Goal: Task Accomplishment & Management: Manage account settings

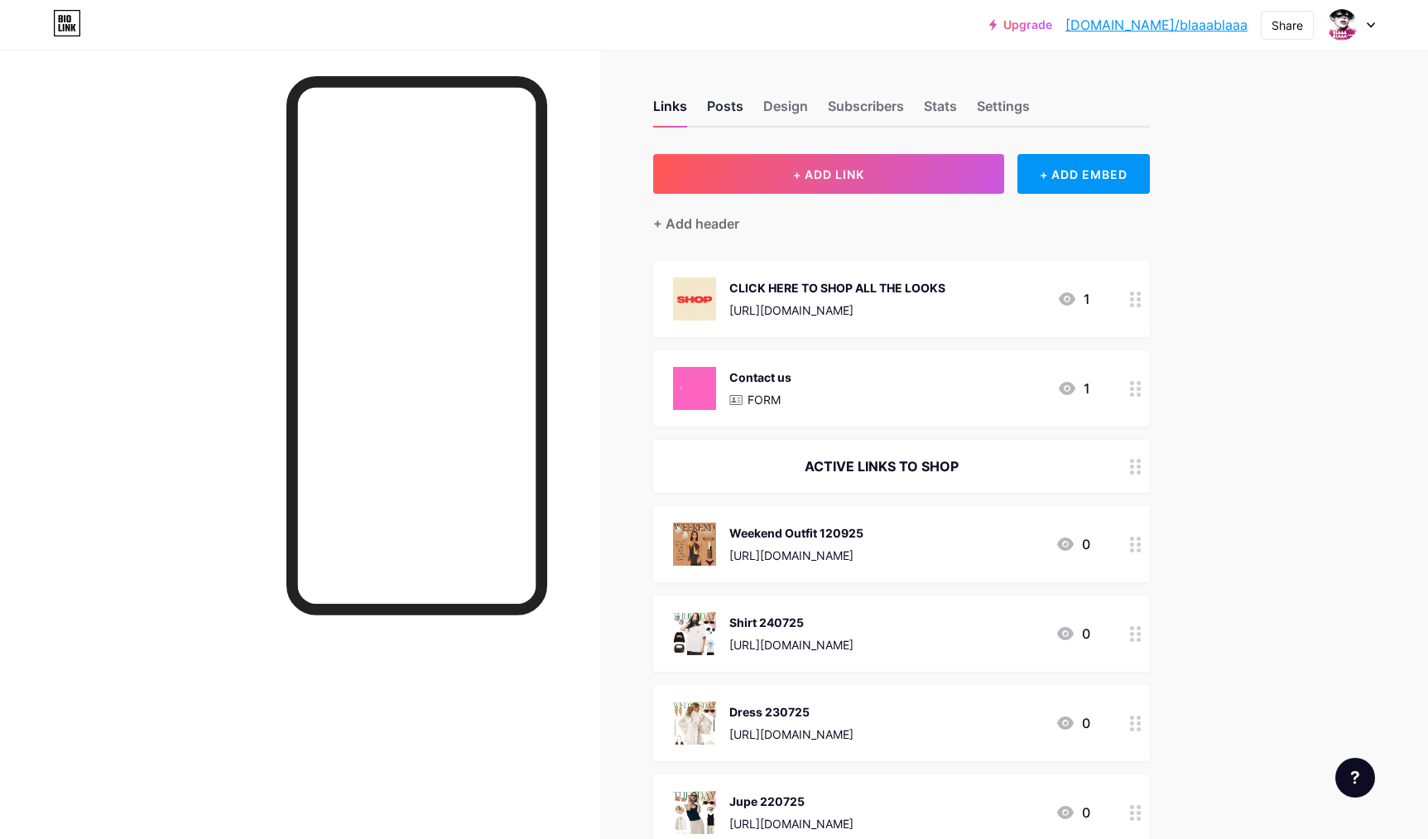
click at [722, 107] on div "Posts" at bounding box center [725, 111] width 36 height 30
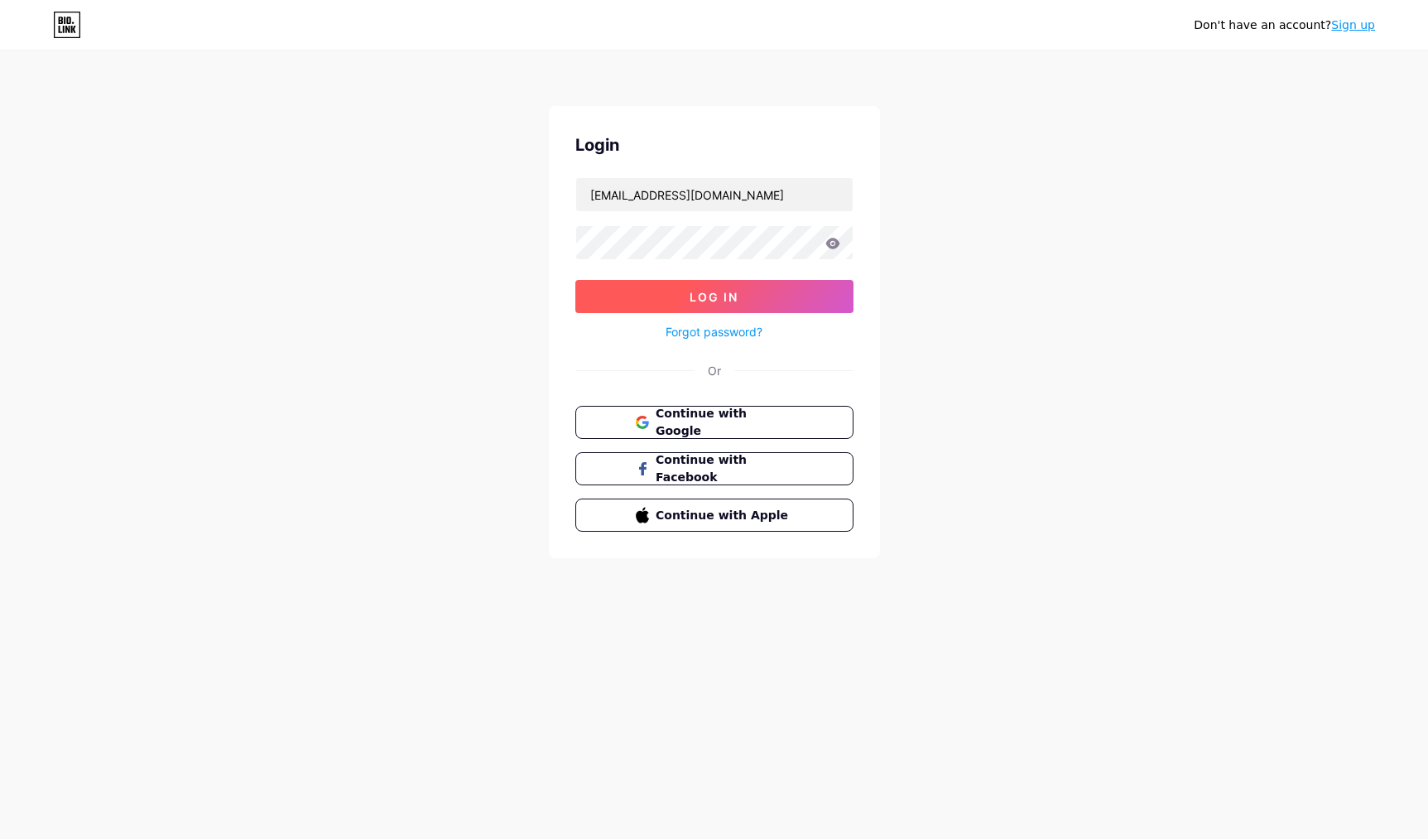
click at [701, 294] on span "Log In" at bounding box center [714, 297] width 49 height 14
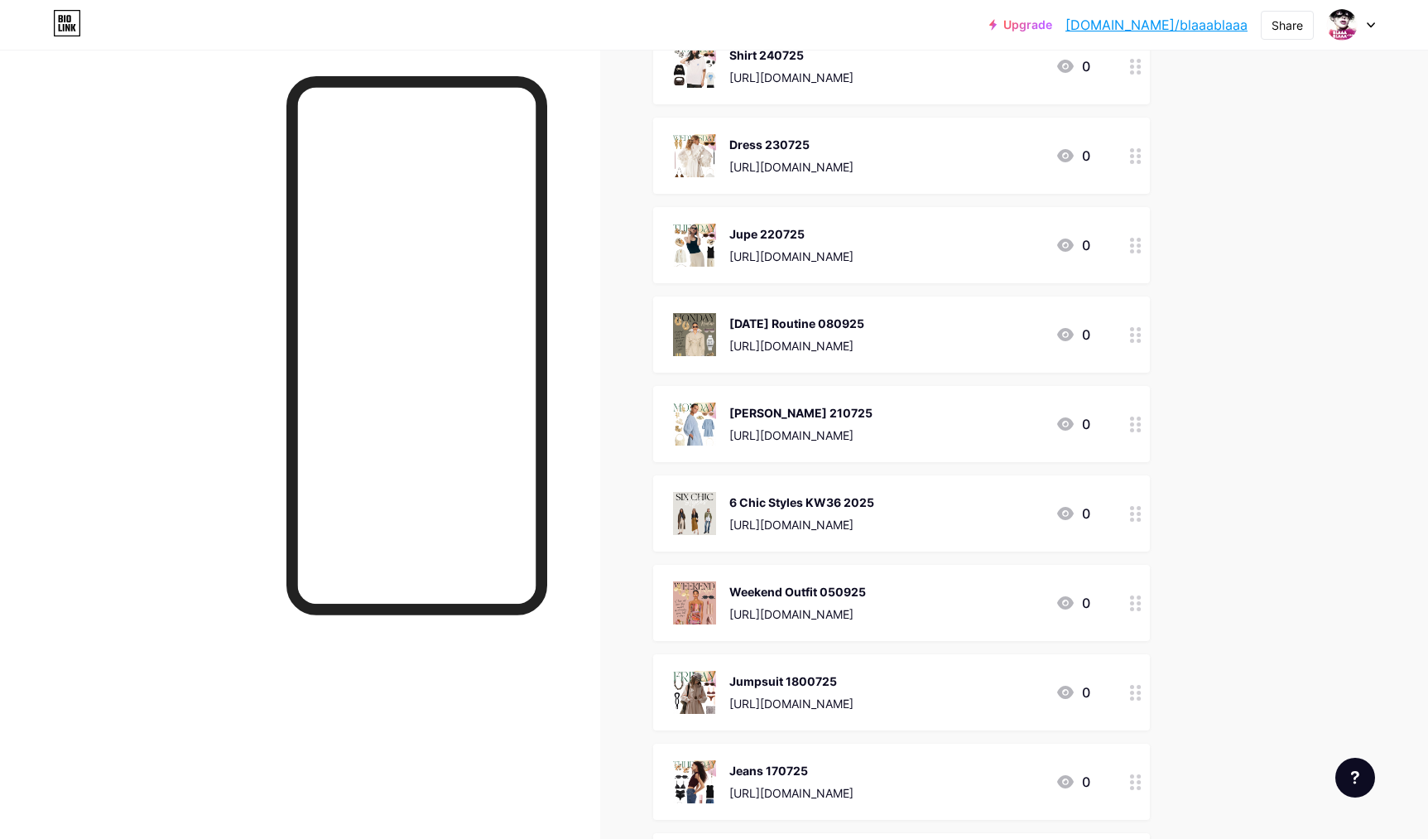
scroll to position [570, 0]
click at [776, 501] on div "6 Chic Styles KW36 2025" at bounding box center [802, 499] width 145 height 17
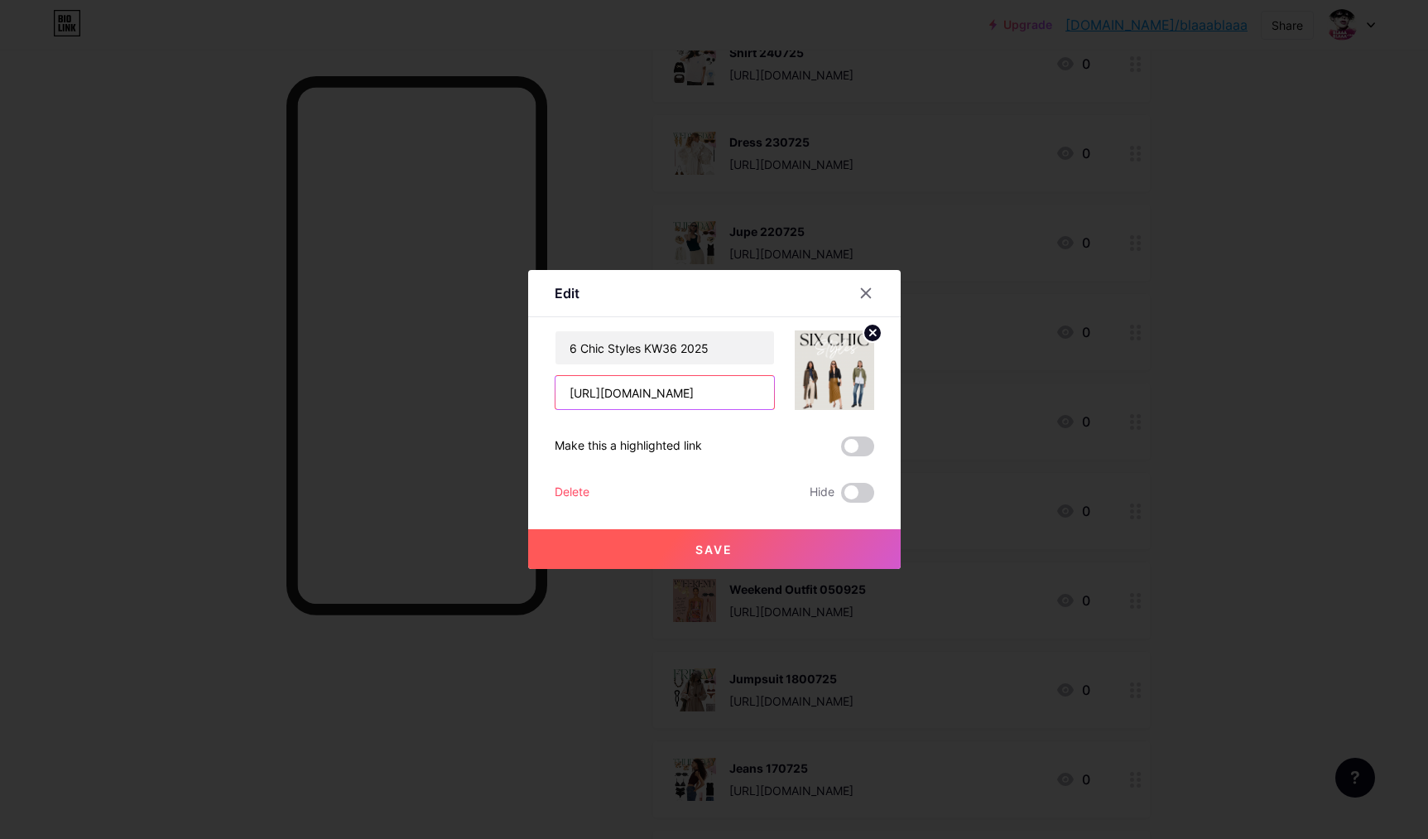
click at [730, 394] on input "[URL][DOMAIN_NAME]" at bounding box center [665, 392] width 219 height 33
click at [1278, 376] on div at bounding box center [714, 419] width 1428 height 839
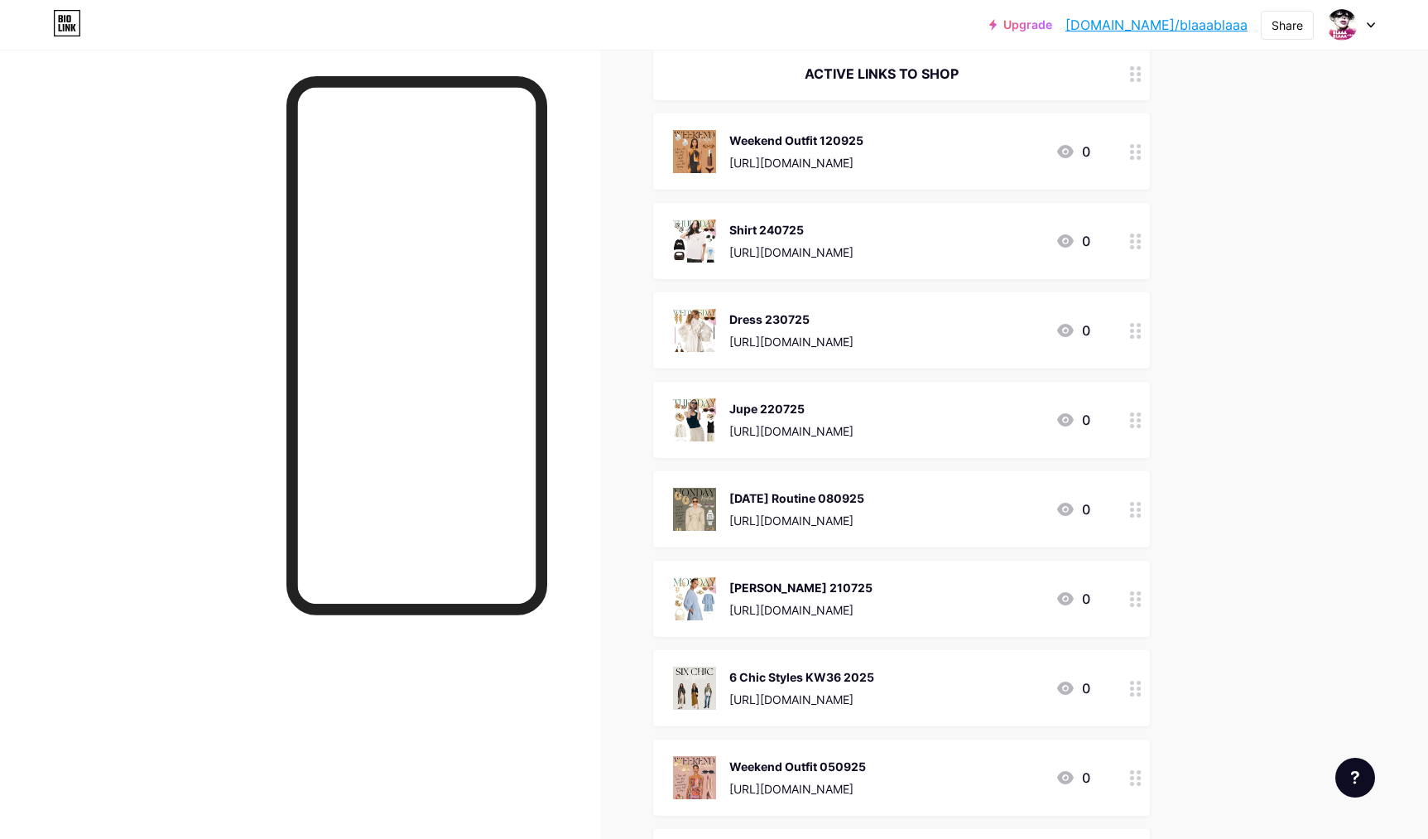
scroll to position [0, 0]
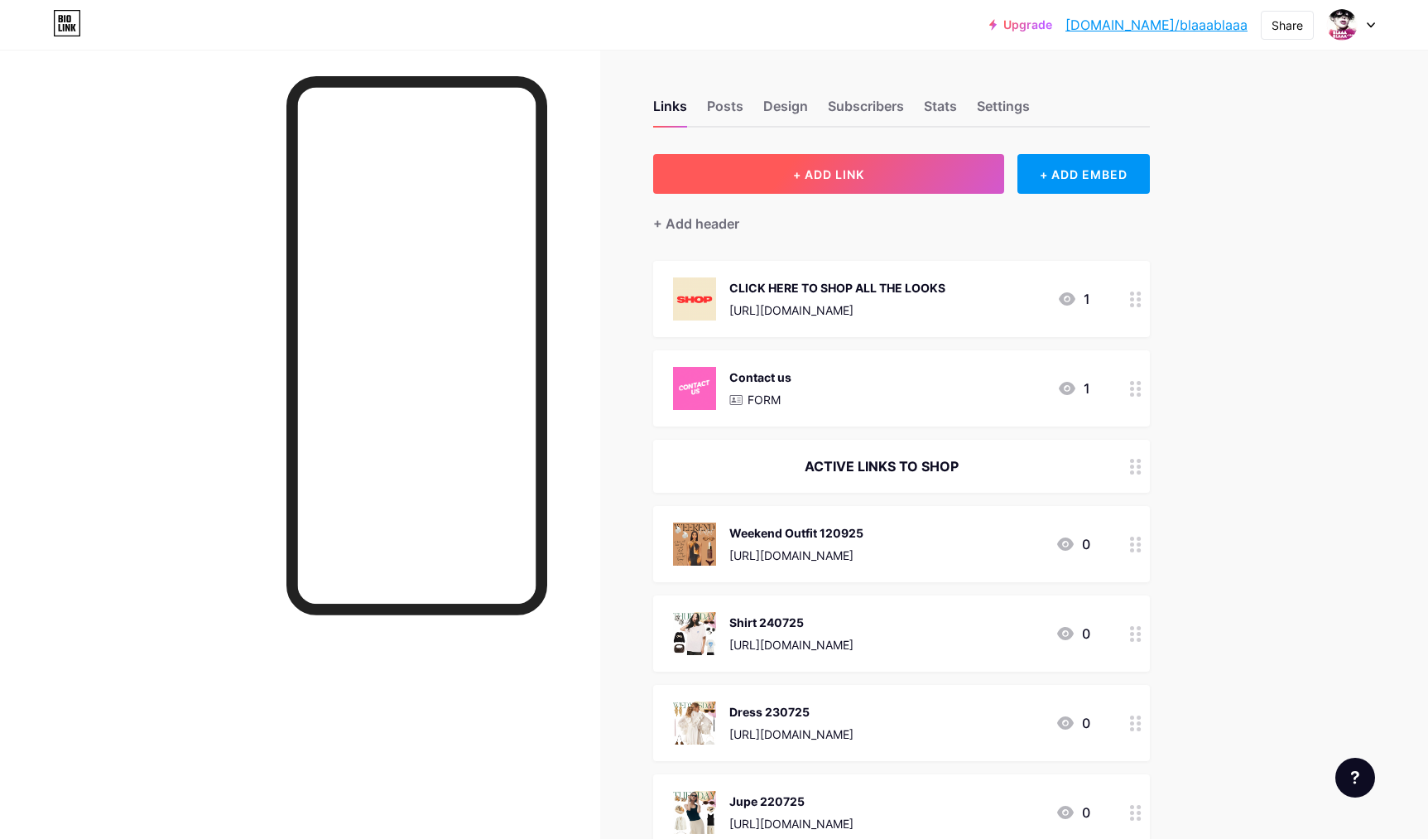
click at [793, 171] on span "+ ADD LINK" at bounding box center [828, 174] width 71 height 14
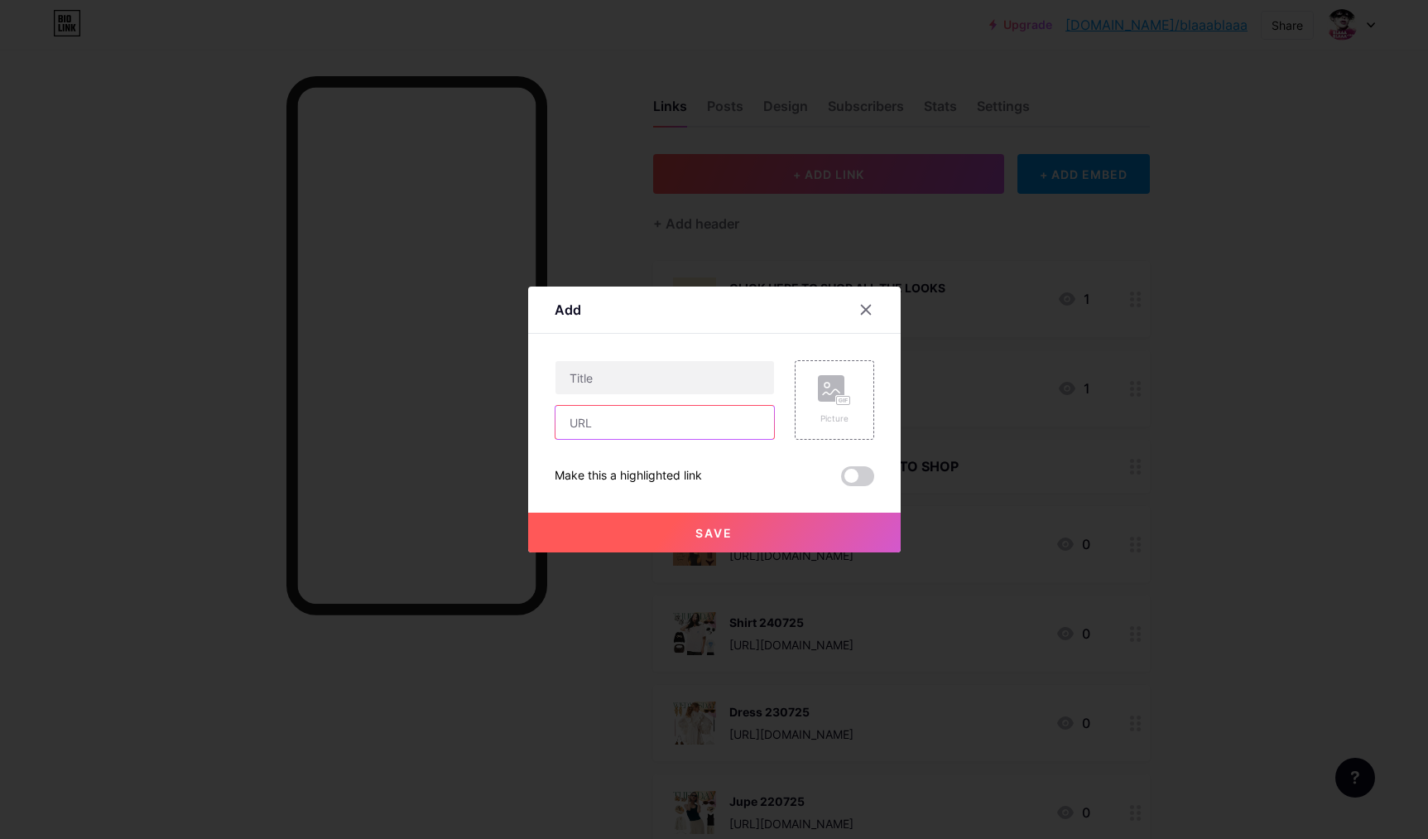
click at [637, 435] on input "text" at bounding box center [665, 422] width 219 height 33
paste input "[URL][DOMAIN_NAME]"
type input "[URL][DOMAIN_NAME]"
click at [1292, 469] on div at bounding box center [714, 419] width 1428 height 839
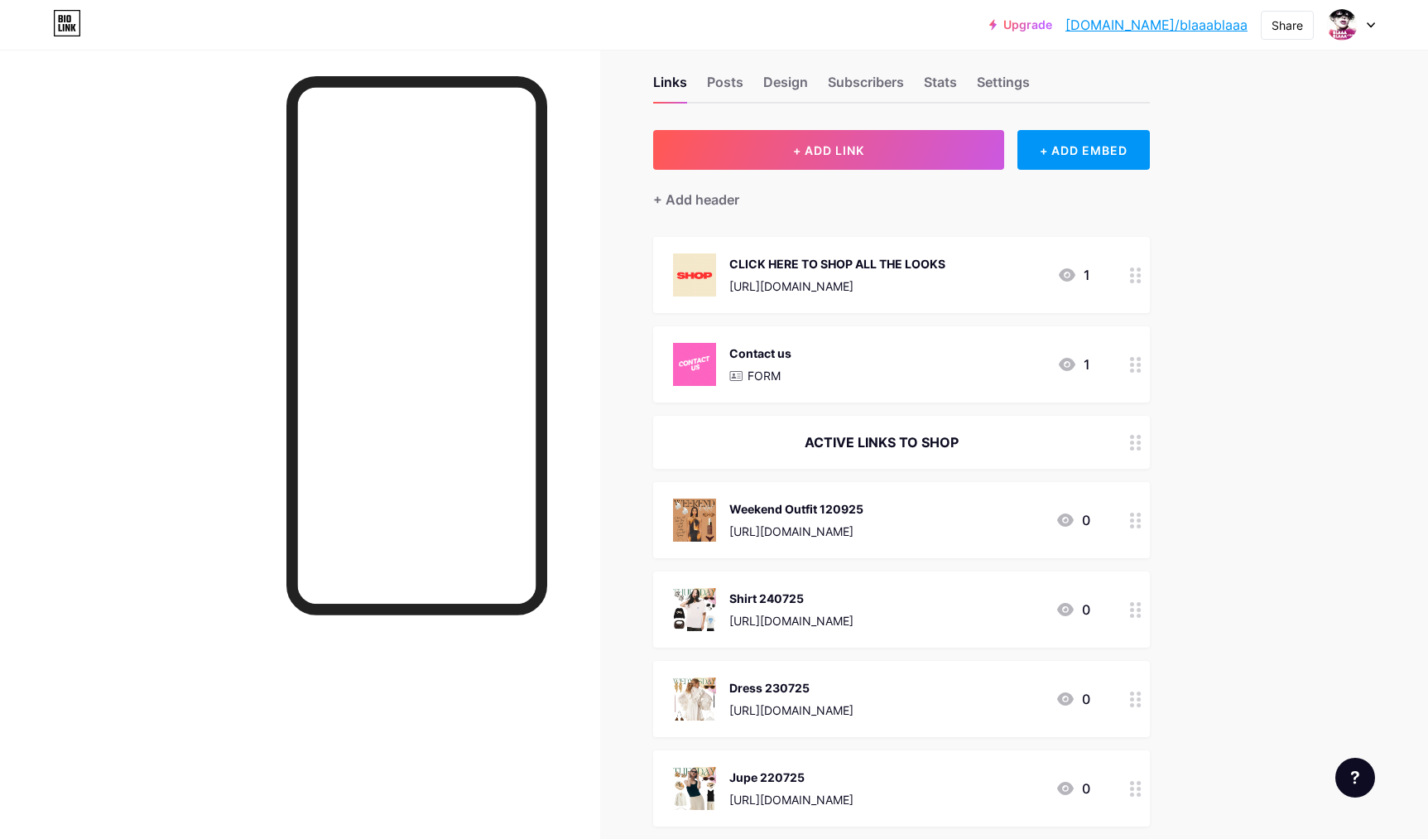
scroll to position [27, 0]
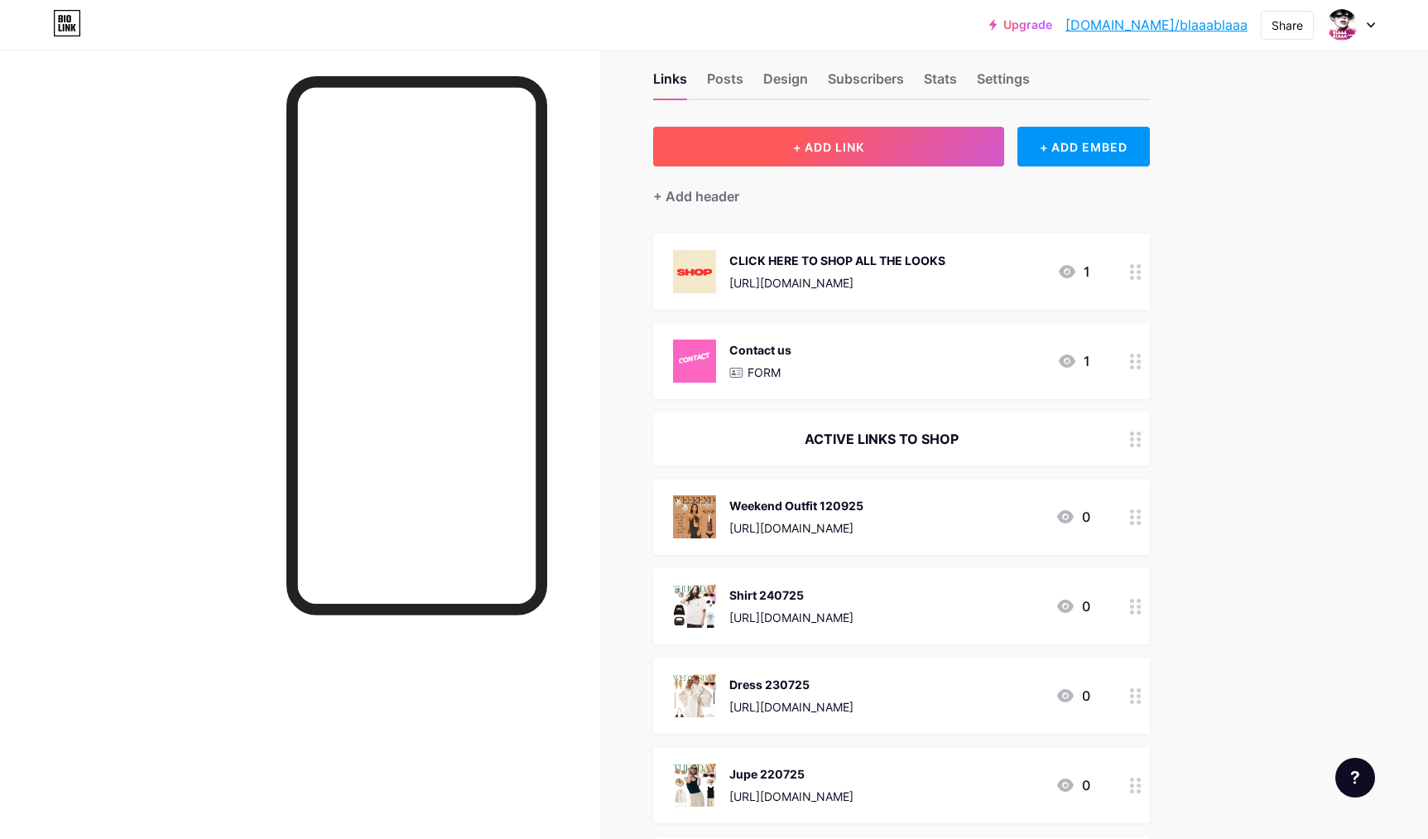
click at [814, 147] on span "+ ADD LINK" at bounding box center [828, 147] width 71 height 14
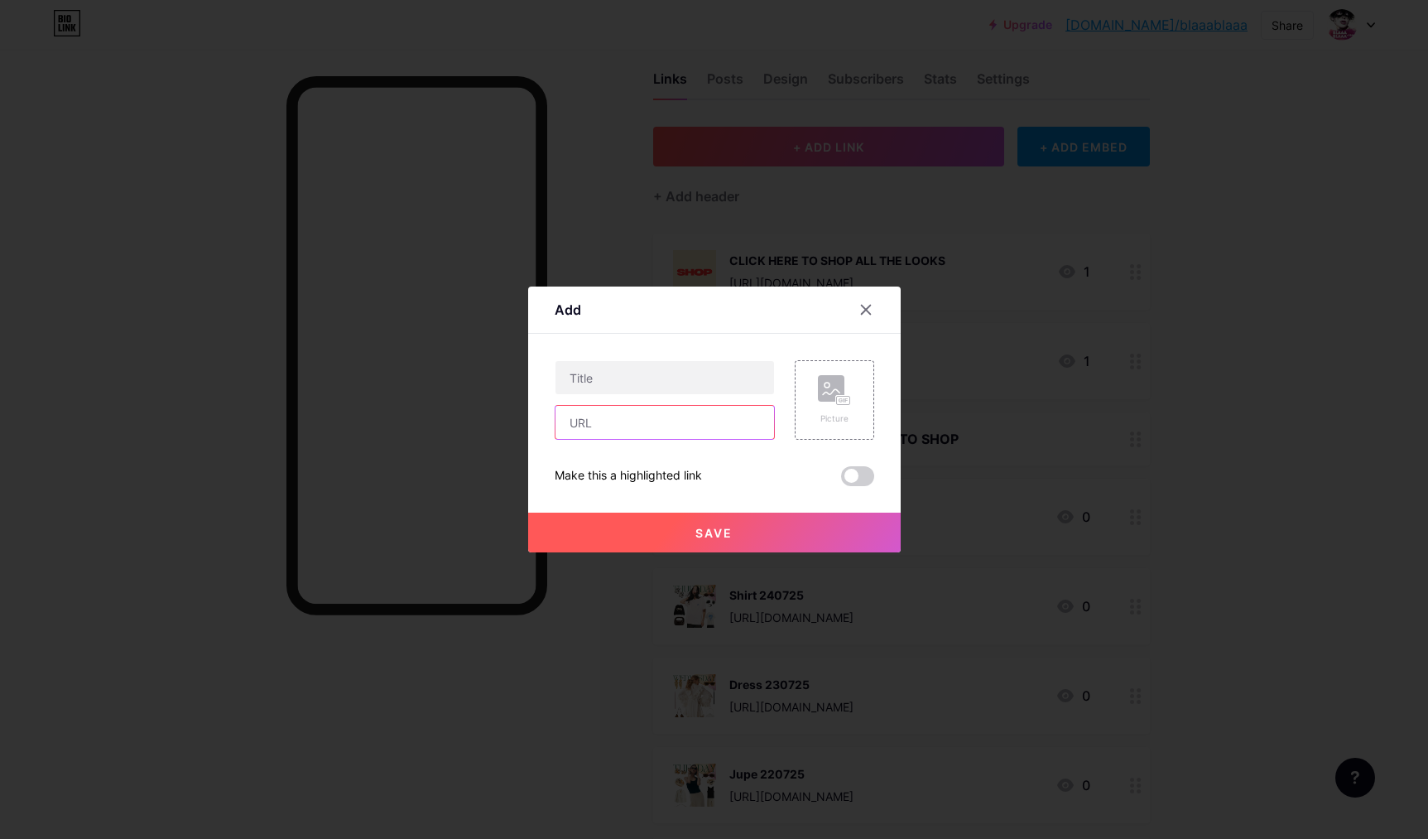
click at [593, 424] on input "text" at bounding box center [665, 422] width 219 height 33
paste input "[URL][DOMAIN_NAME]"
type input "[URL][DOMAIN_NAME]"
click at [609, 381] on input "text" at bounding box center [665, 377] width 219 height 33
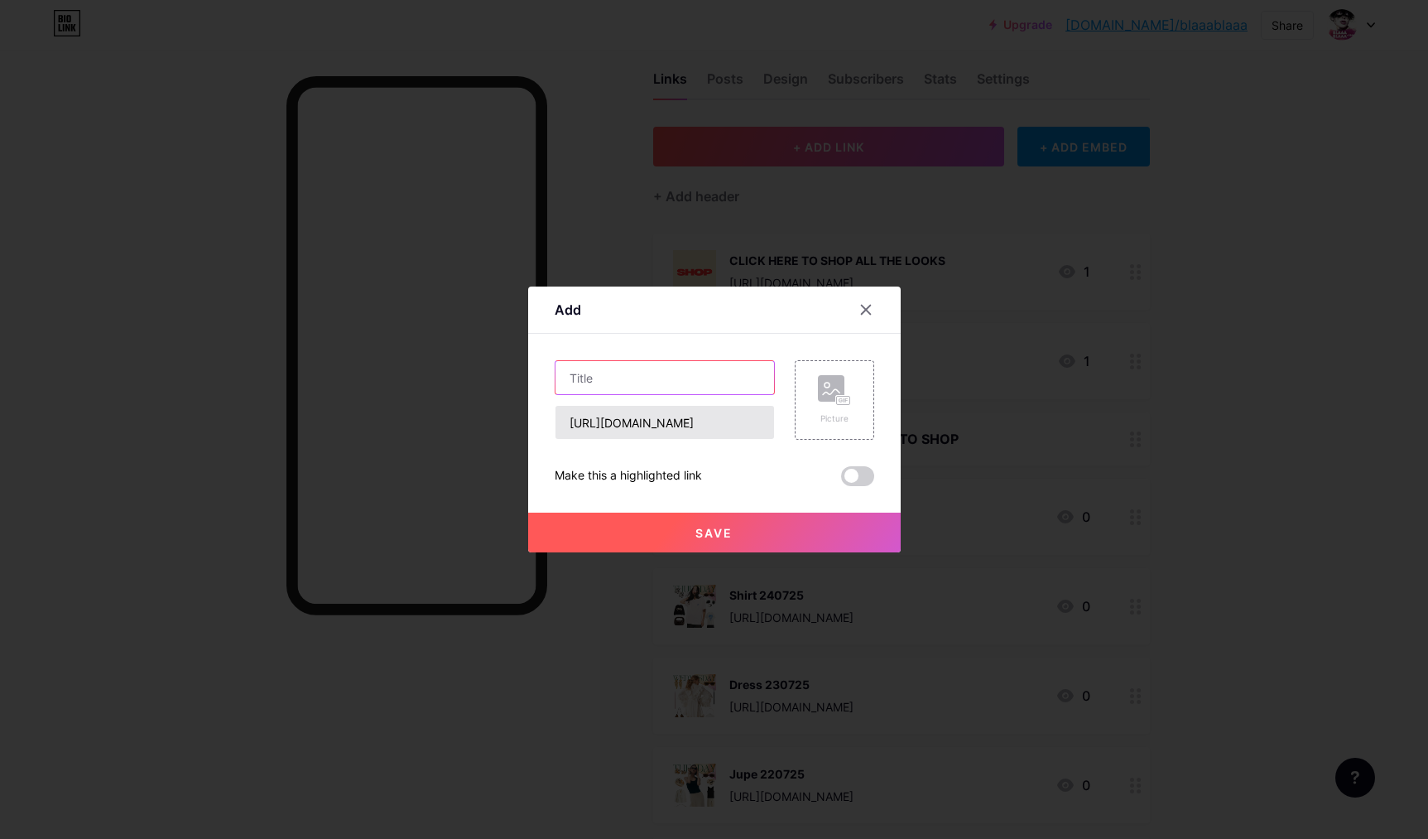
paste input "6 Chic Styles KW27 2025"
type input "6 Chic Styles KW27 2025"
click at [845, 407] on div "Picture" at bounding box center [834, 400] width 33 height 50
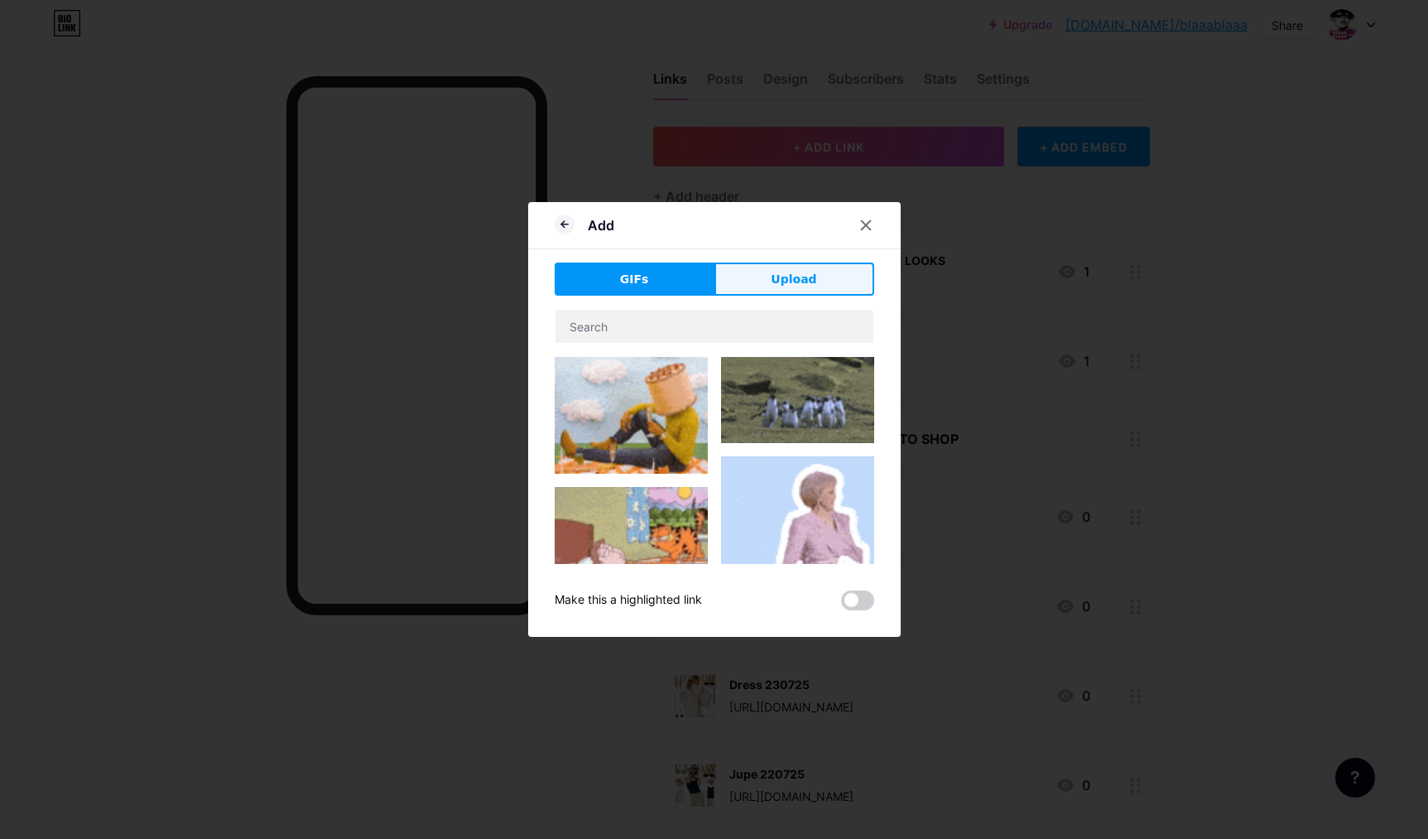
click at [810, 283] on span "Upload" at bounding box center [794, 279] width 46 height 17
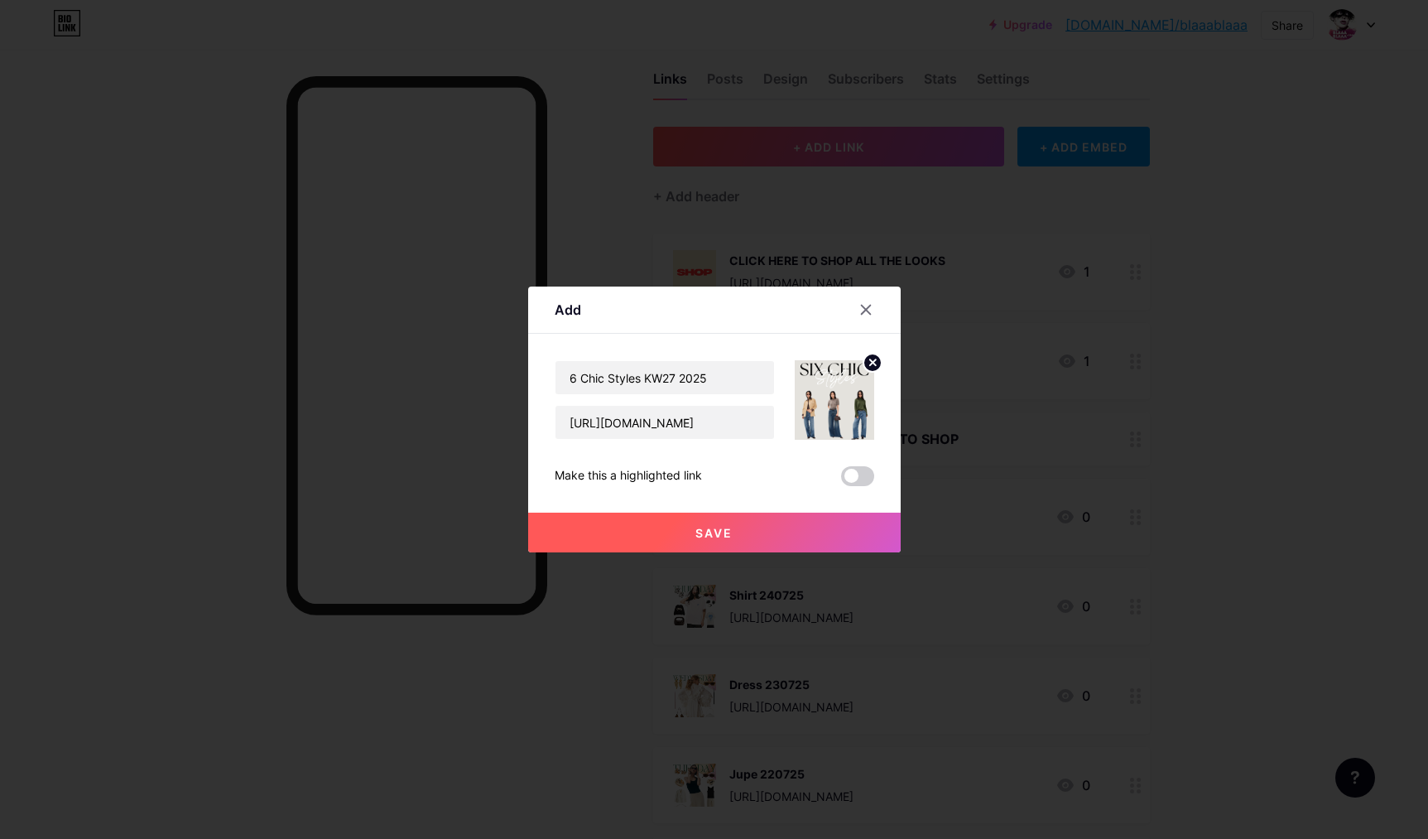
click at [713, 534] on span "Save" at bounding box center [714, 533] width 37 height 14
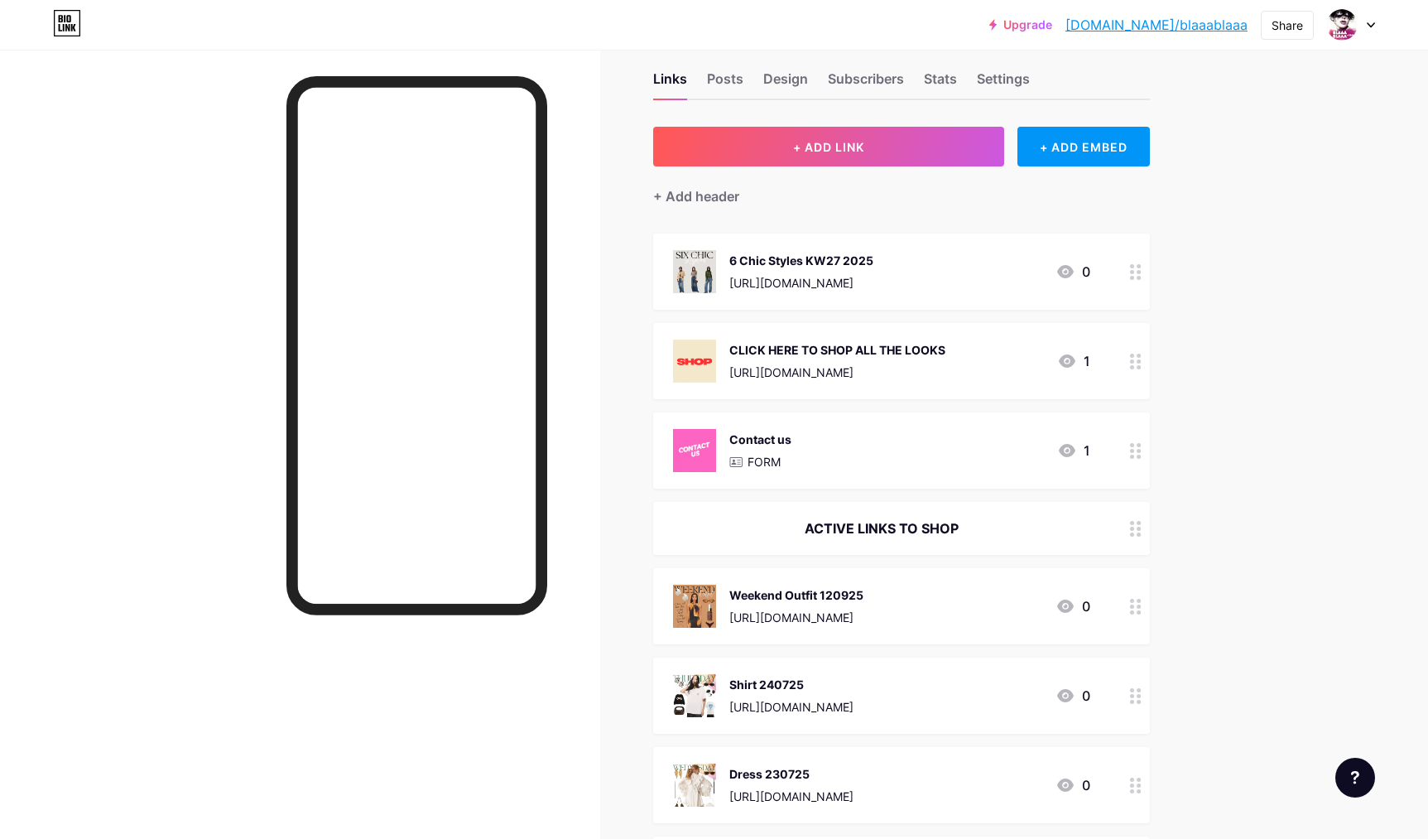
click at [874, 274] on div "[URL][DOMAIN_NAME]" at bounding box center [802, 282] width 144 height 17
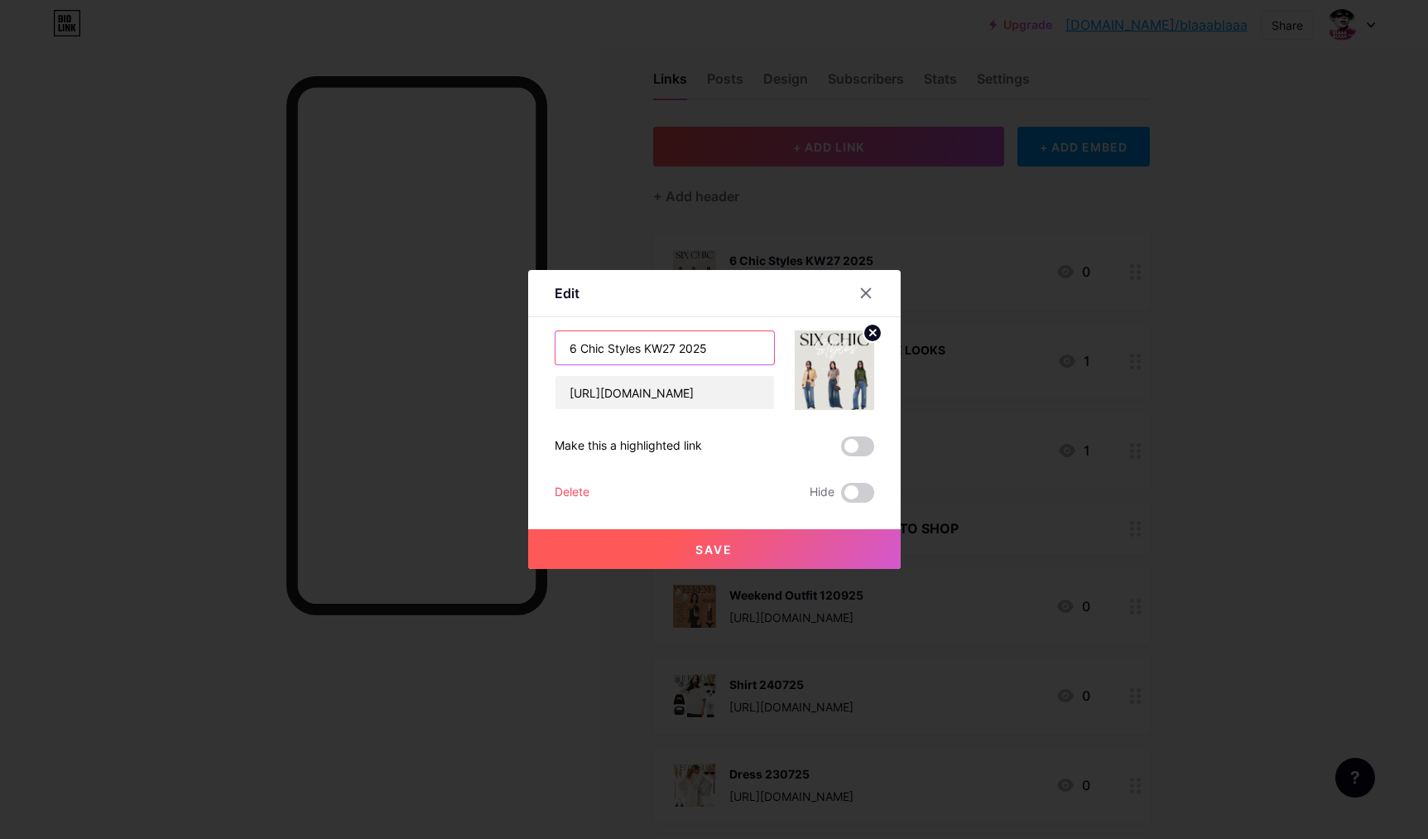
click at [666, 348] on input "6 Chic Styles KW27 2025" at bounding box center [665, 347] width 219 height 33
type input "6 Chic Styles KW37 2025"
click at [728, 552] on span "Save" at bounding box center [714, 549] width 37 height 14
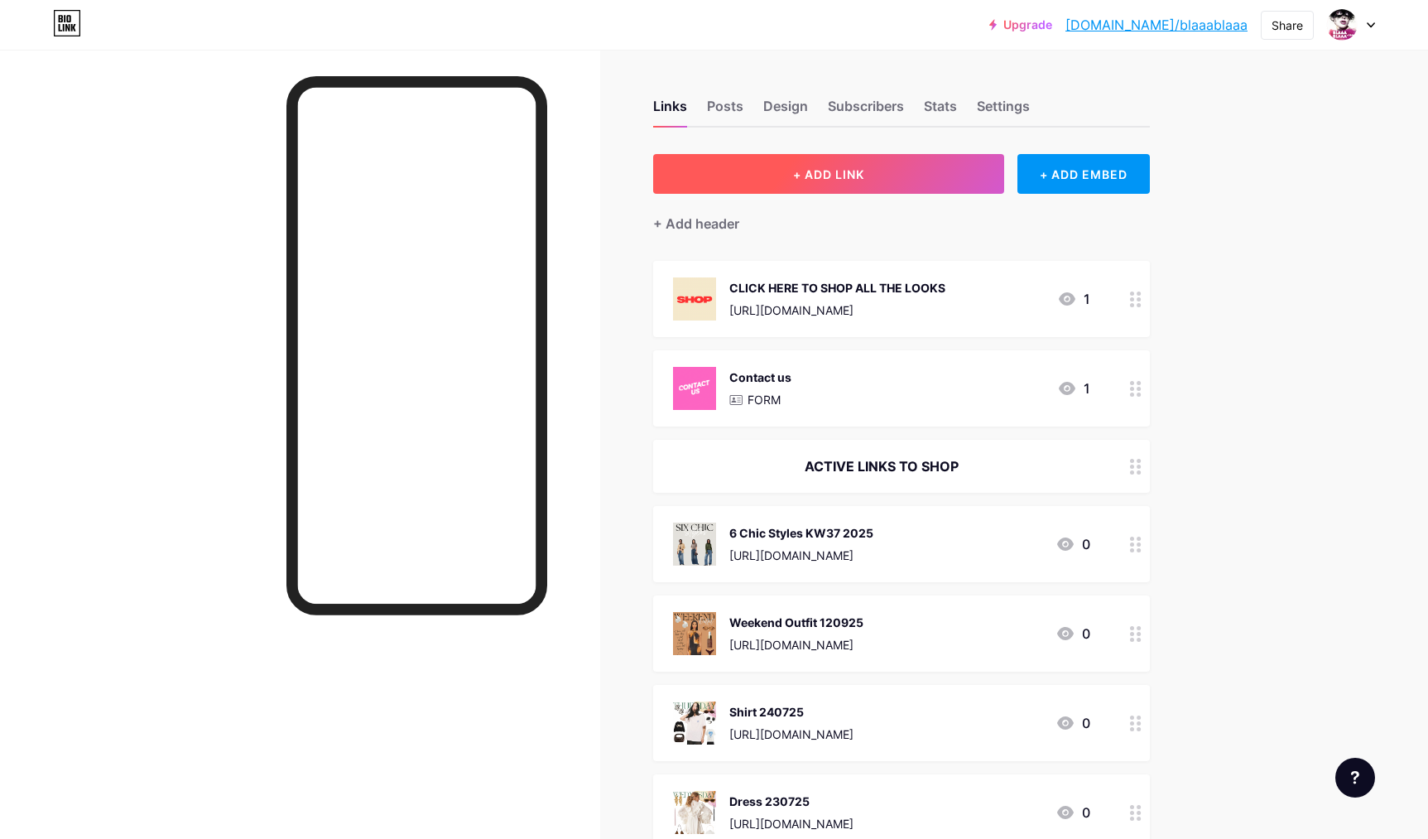
click at [938, 113] on div "Stats" at bounding box center [940, 111] width 33 height 30
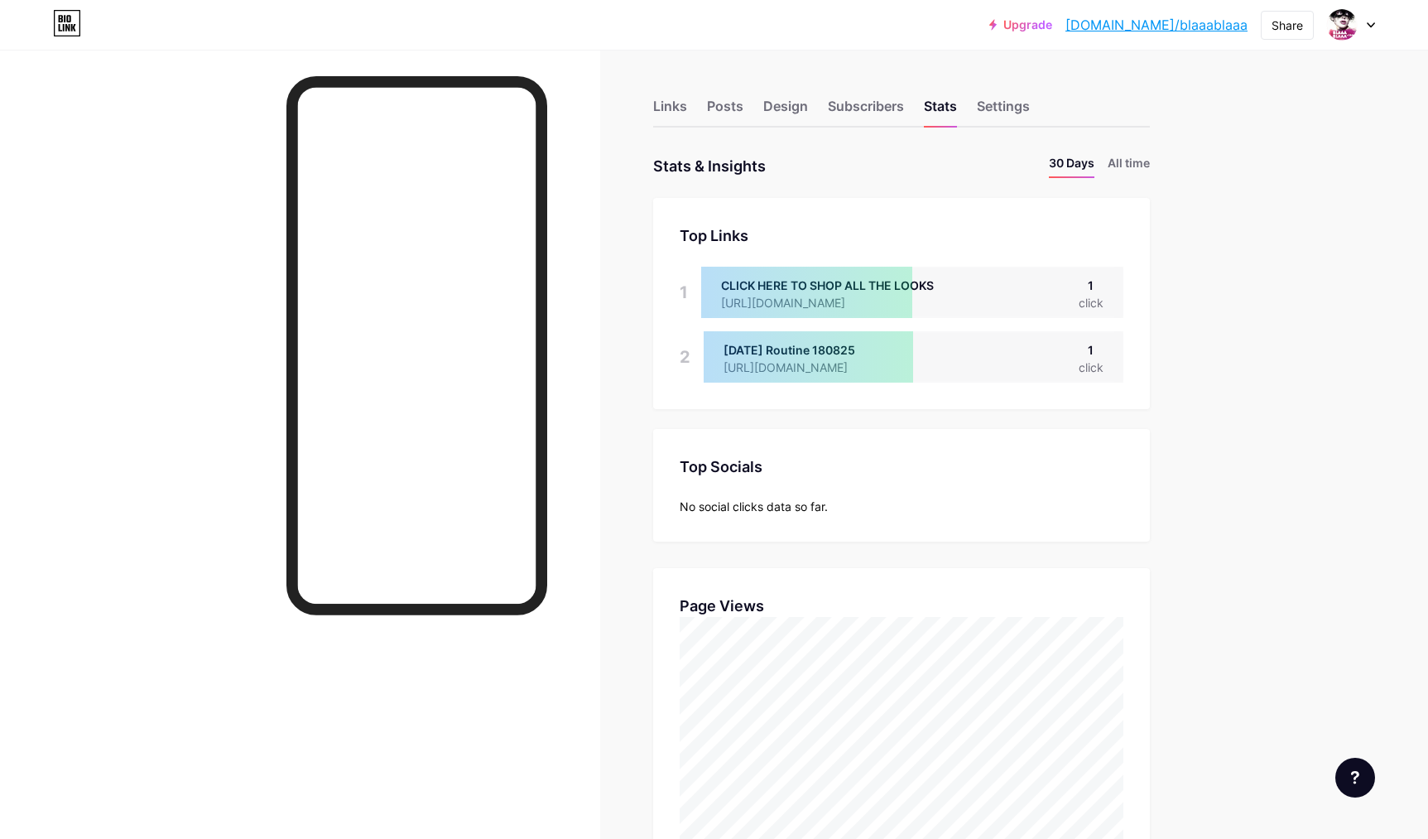
drag, startPoint x: 660, startPoint y: 107, endPoint x: 499, endPoint y: 10, distance: 187.6
click at [660, 107] on div "Links" at bounding box center [670, 111] width 34 height 30
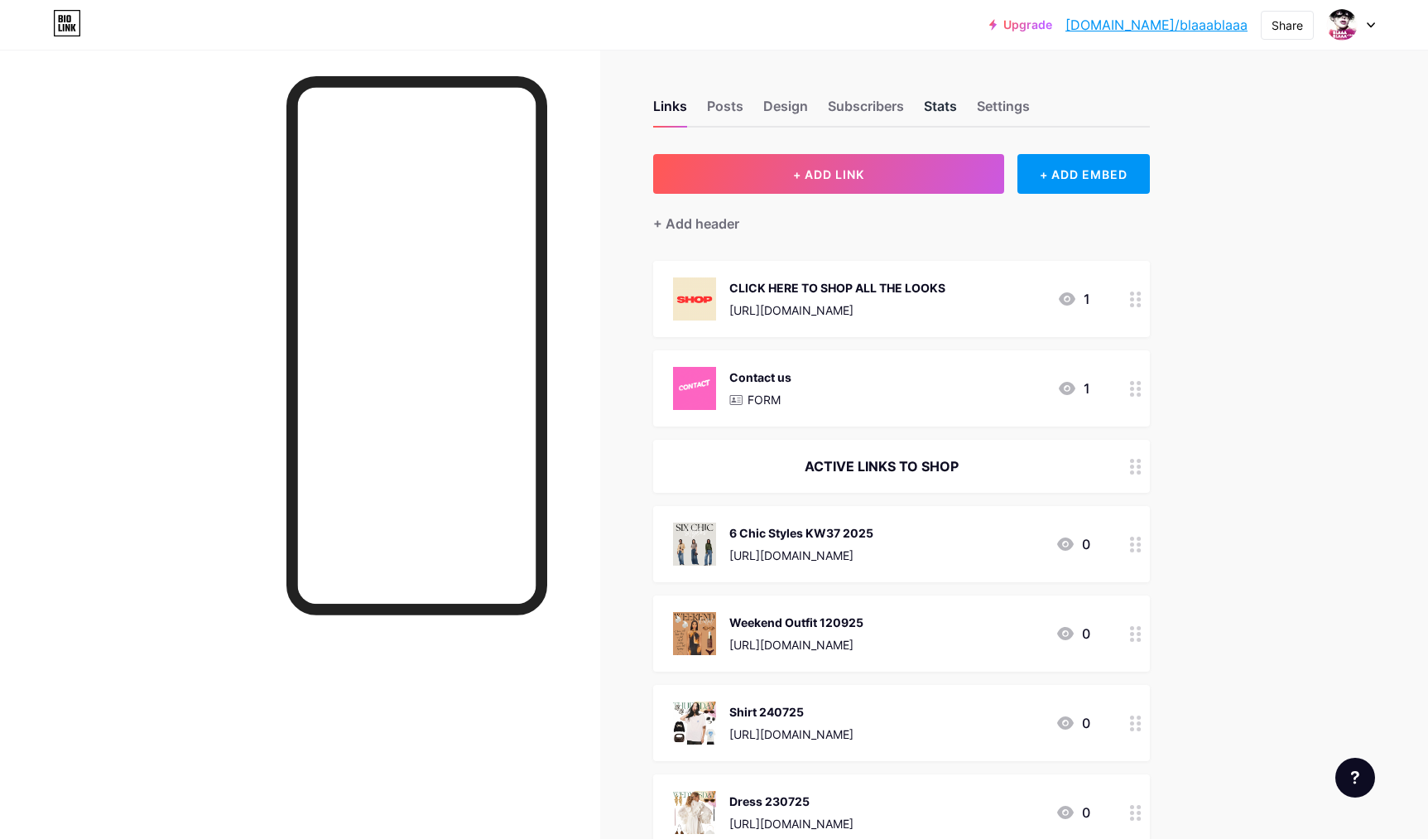
click at [947, 109] on div "Stats" at bounding box center [940, 111] width 33 height 30
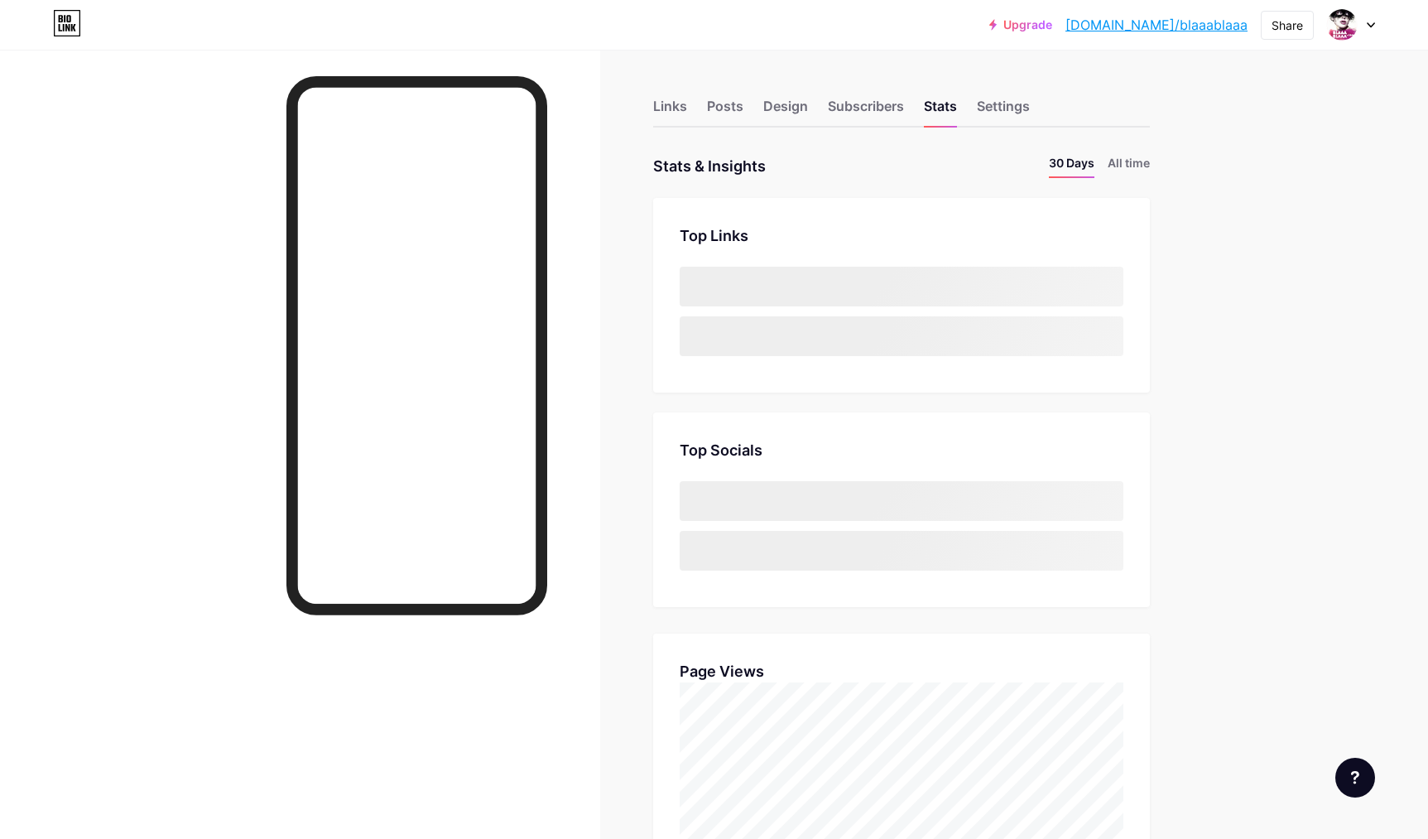
scroll to position [839, 1428]
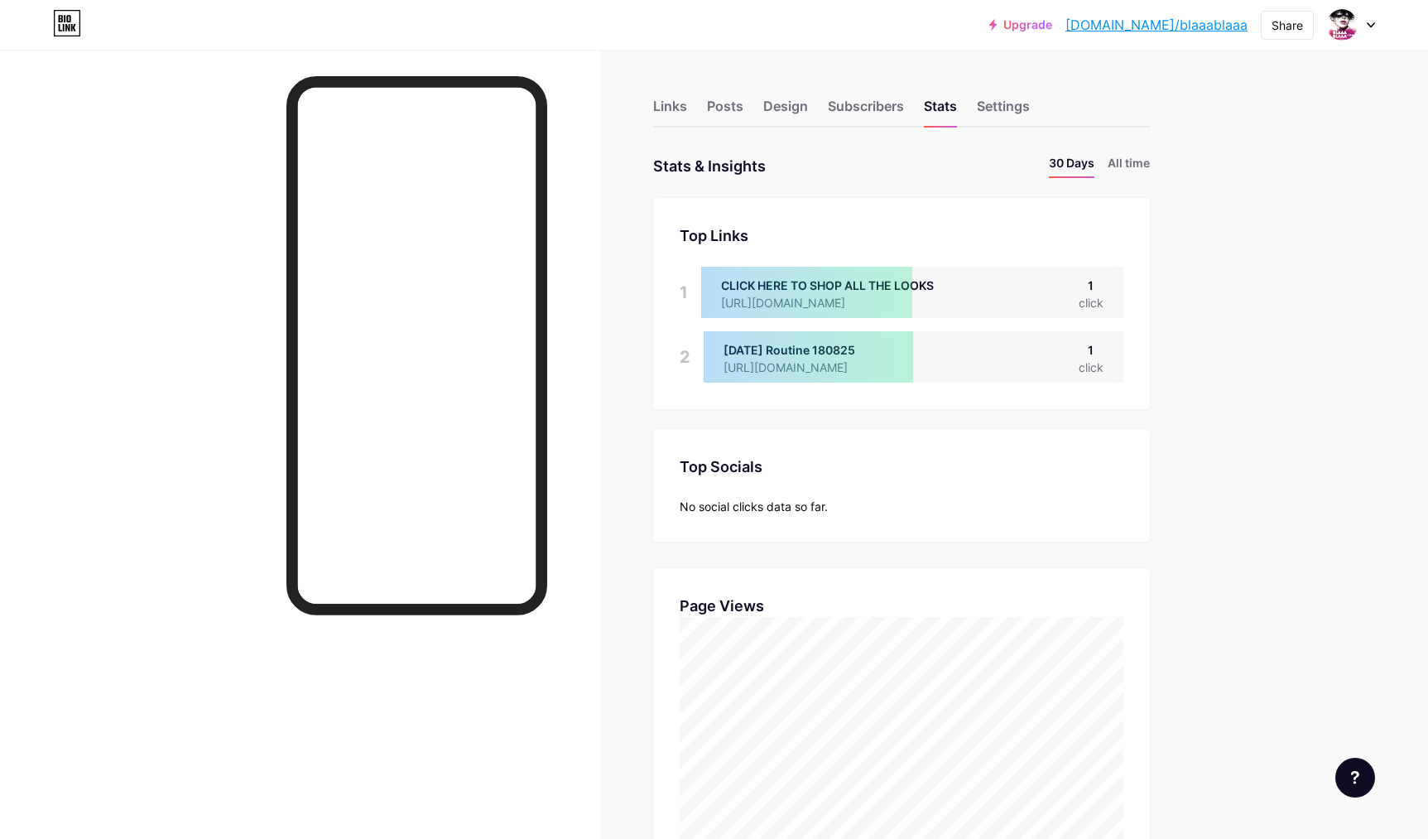
click at [665, 110] on div "Links" at bounding box center [670, 111] width 34 height 30
